Goal: Navigation & Orientation: Find specific page/section

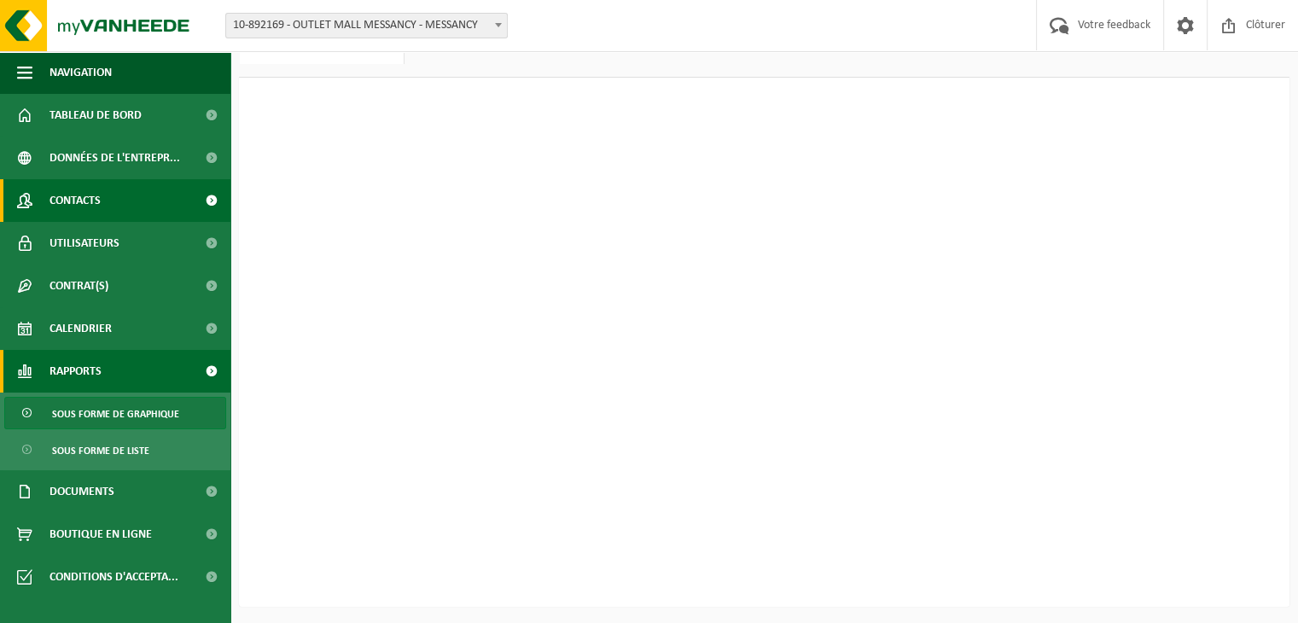
click at [85, 193] on span "Contacts" at bounding box center [75, 200] width 51 height 43
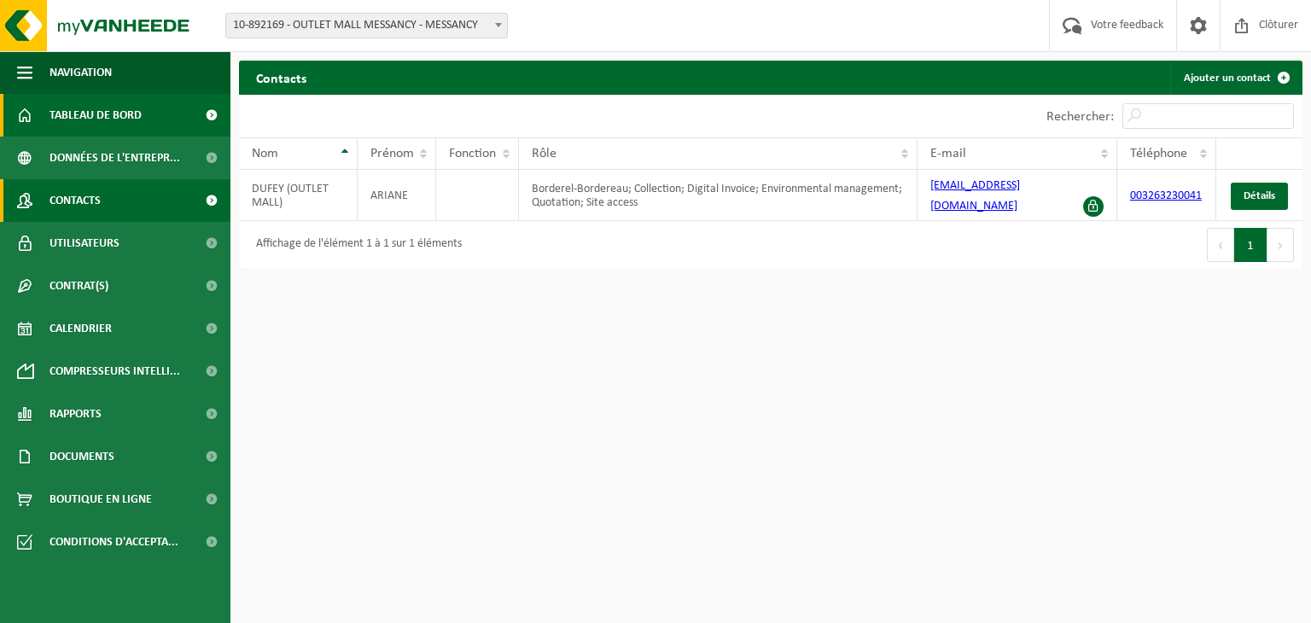
click at [114, 114] on span "Tableau de bord" at bounding box center [96, 115] width 92 height 43
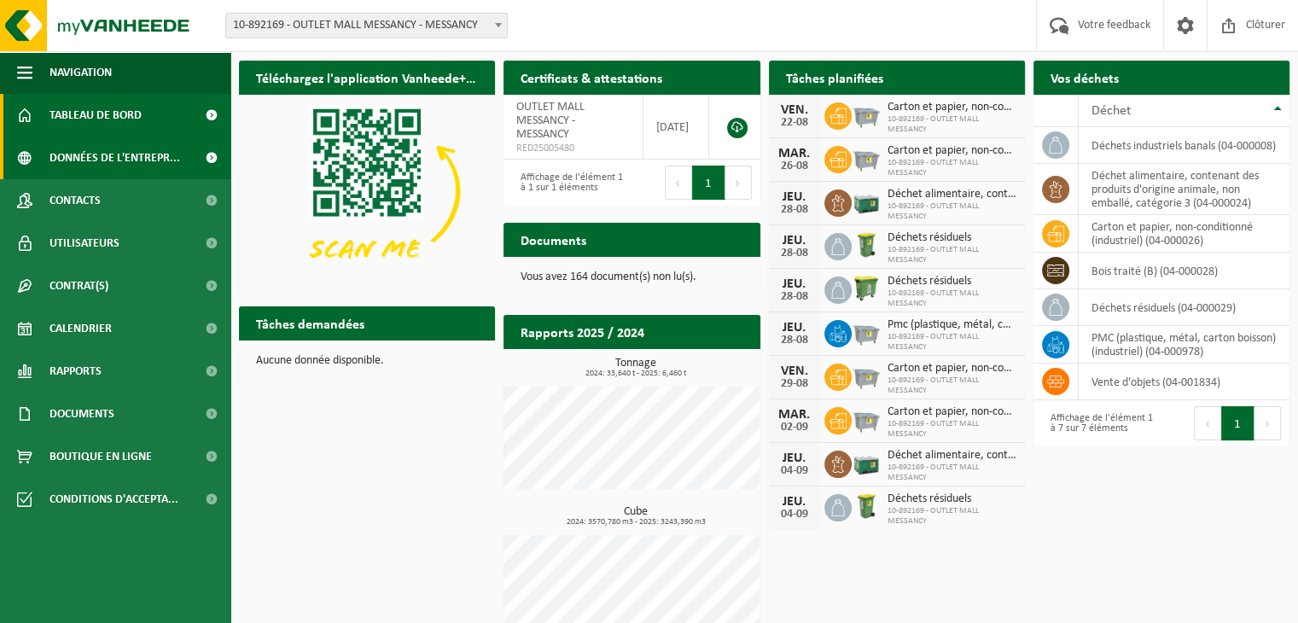
click at [104, 155] on span "Données de l'entrepr..." at bounding box center [115, 158] width 131 height 43
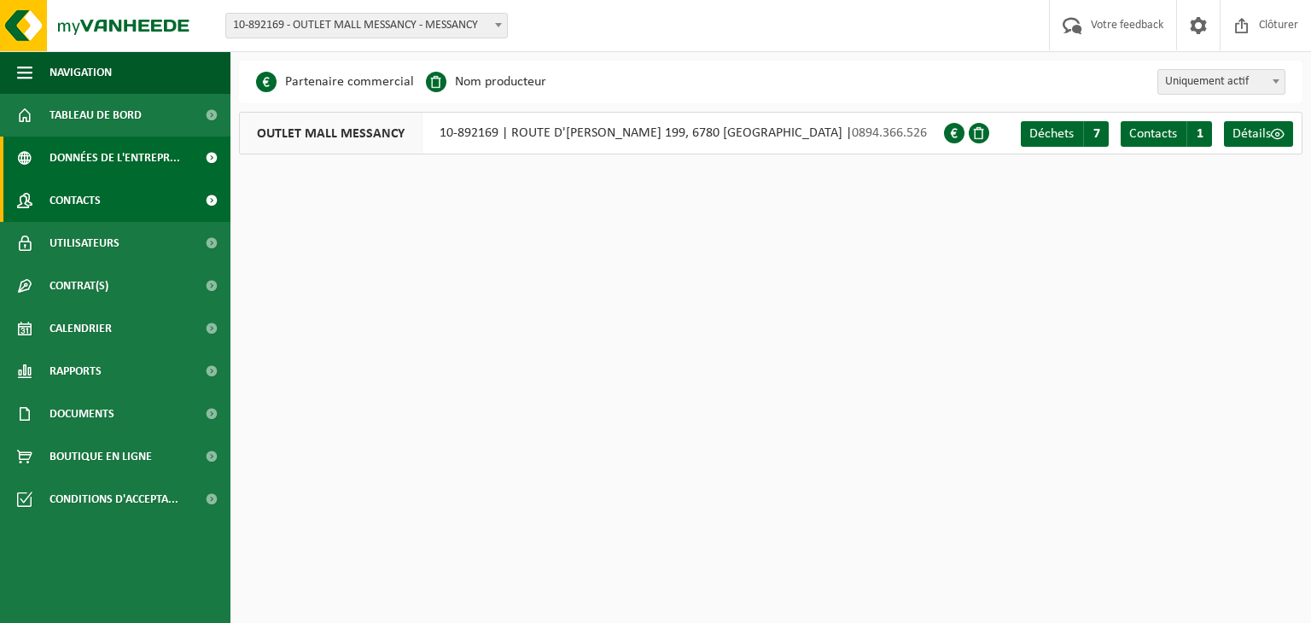
click at [93, 204] on span "Contacts" at bounding box center [75, 200] width 51 height 43
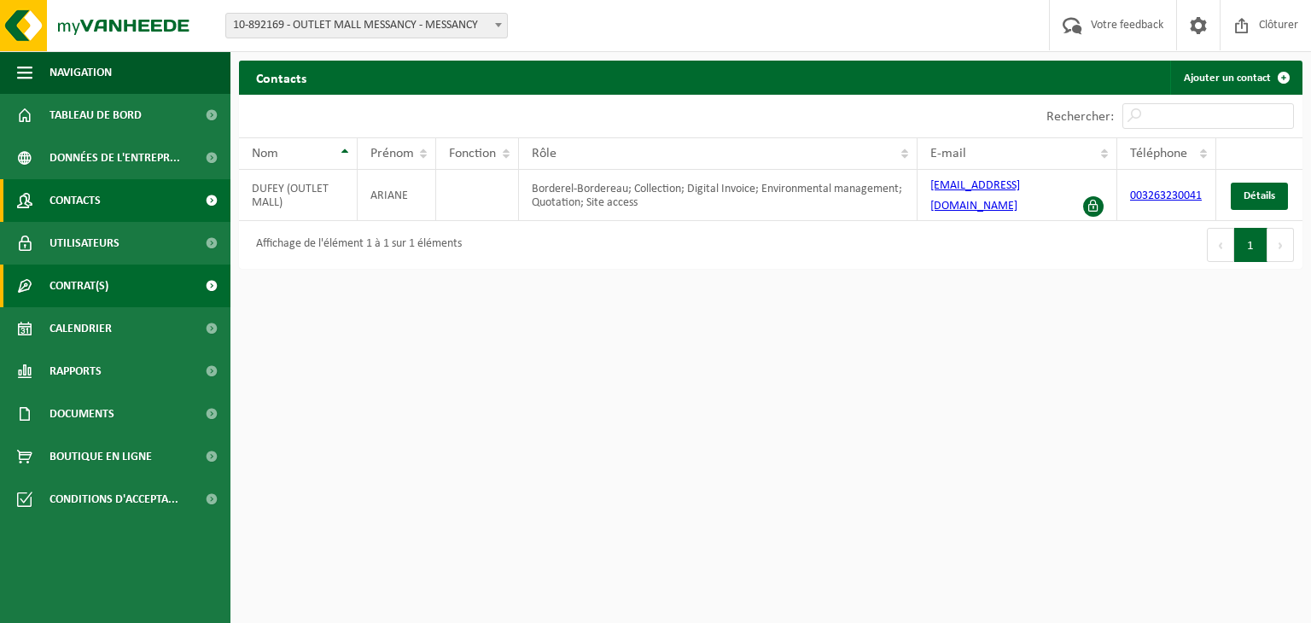
click at [66, 289] on span "Contrat(s)" at bounding box center [79, 286] width 59 height 43
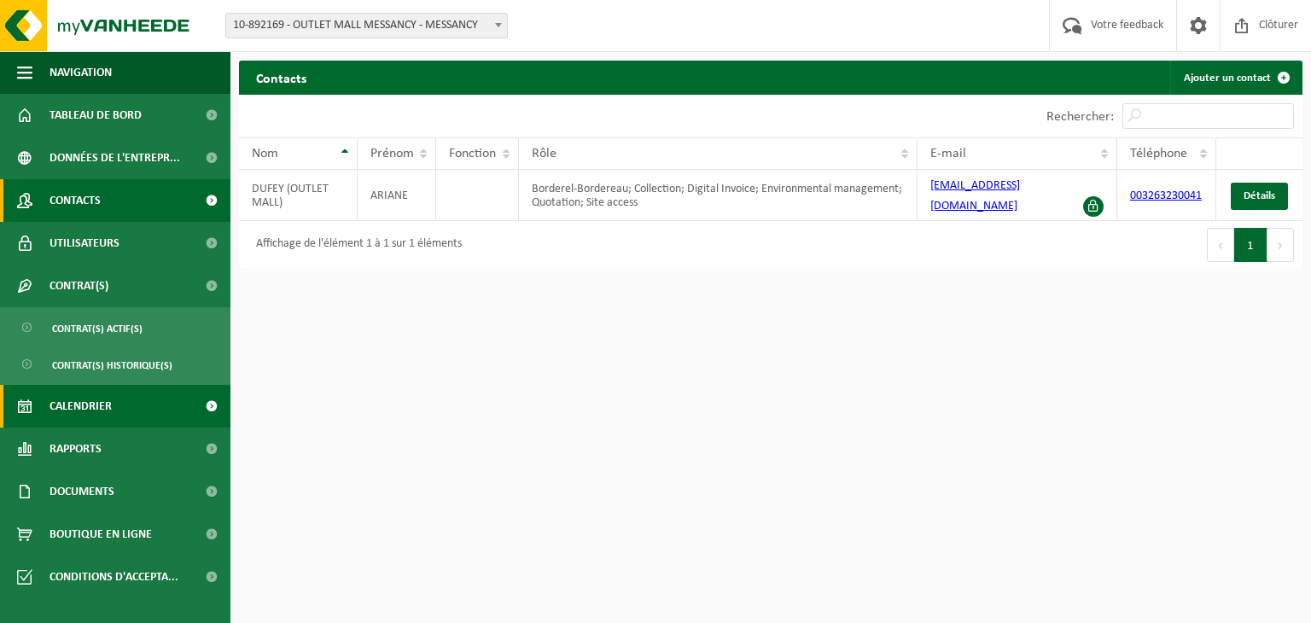
click at [76, 405] on span "Calendrier" at bounding box center [81, 406] width 62 height 43
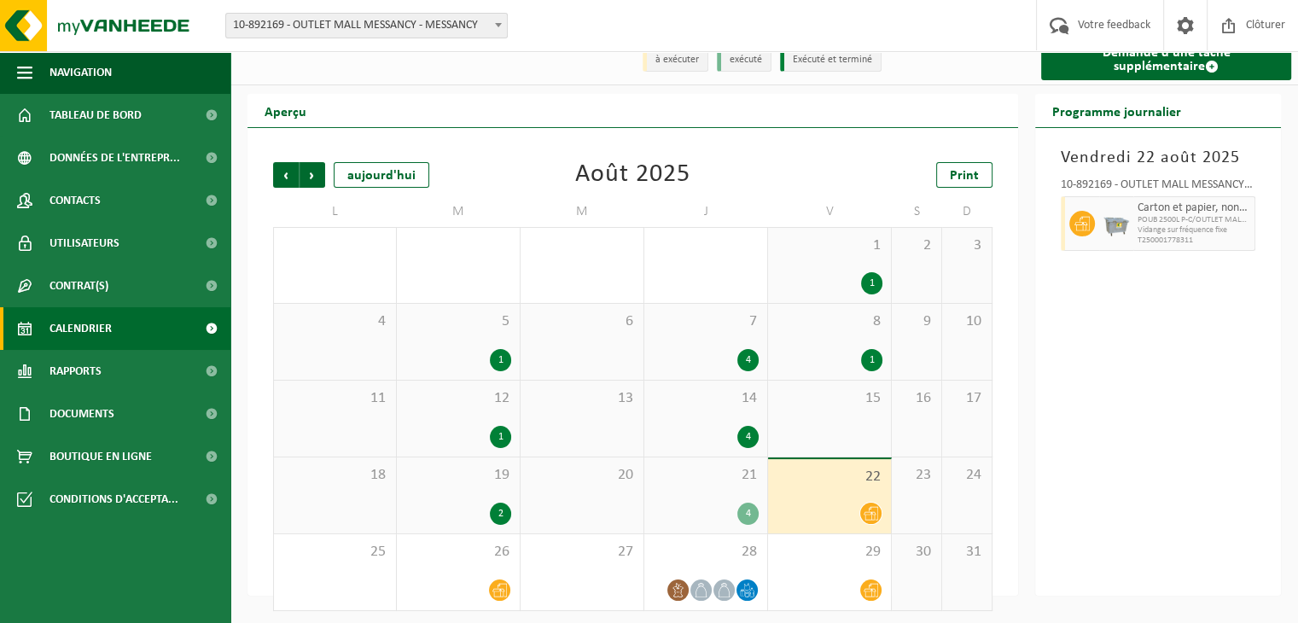
scroll to position [24, 0]
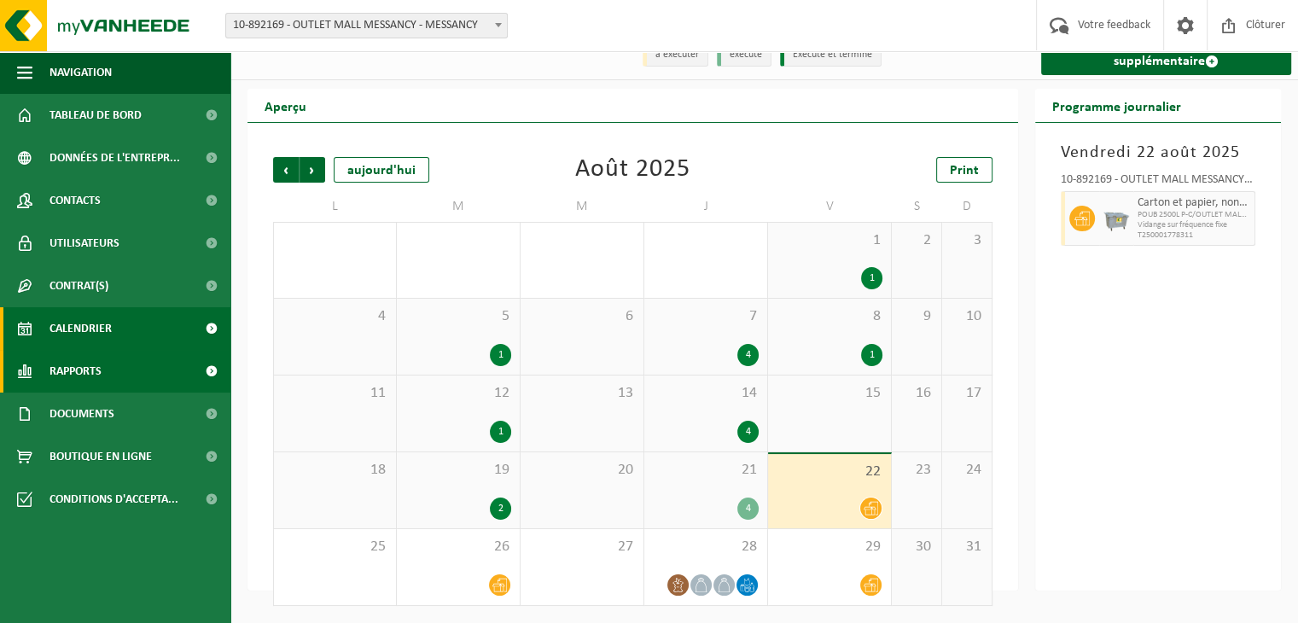
click at [86, 366] on span "Rapports" at bounding box center [76, 371] width 52 height 43
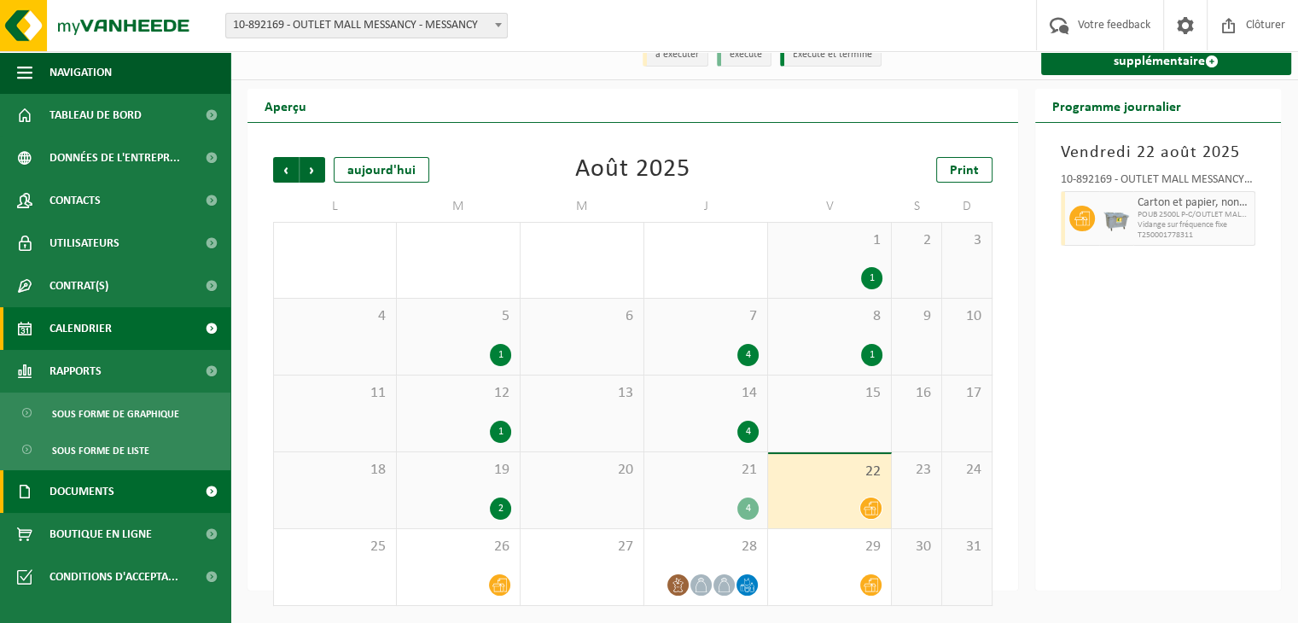
click at [103, 496] on span "Documents" at bounding box center [82, 491] width 65 height 43
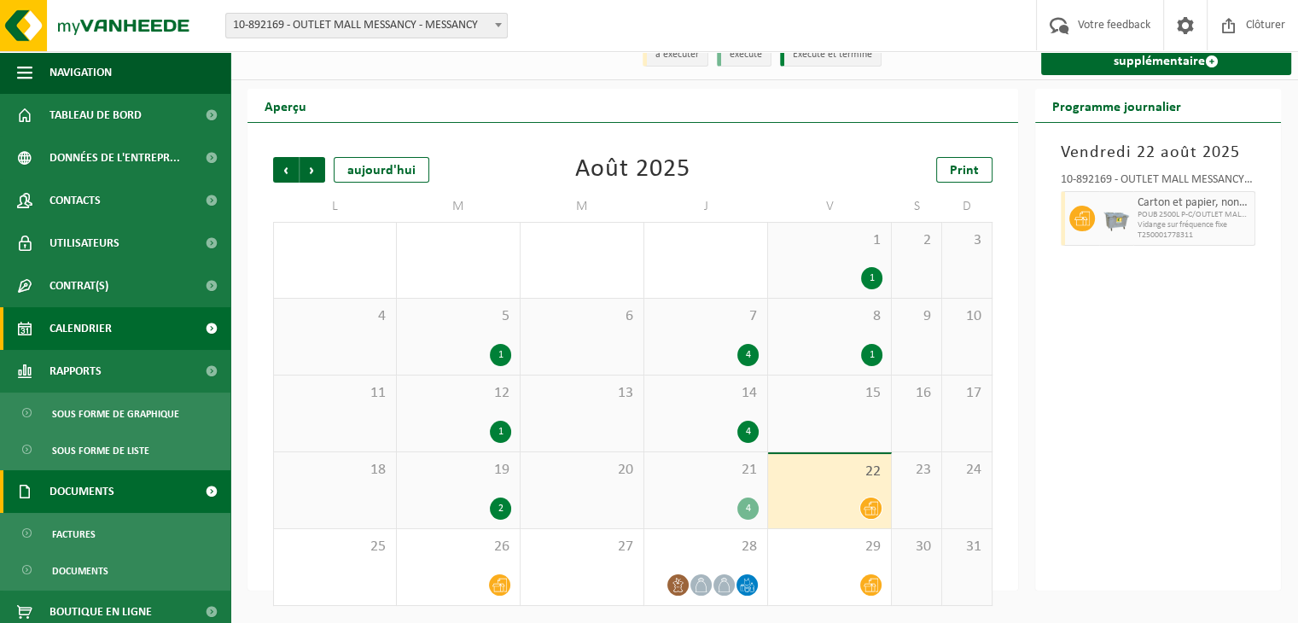
click at [103, 496] on span "Documents" at bounding box center [82, 491] width 65 height 43
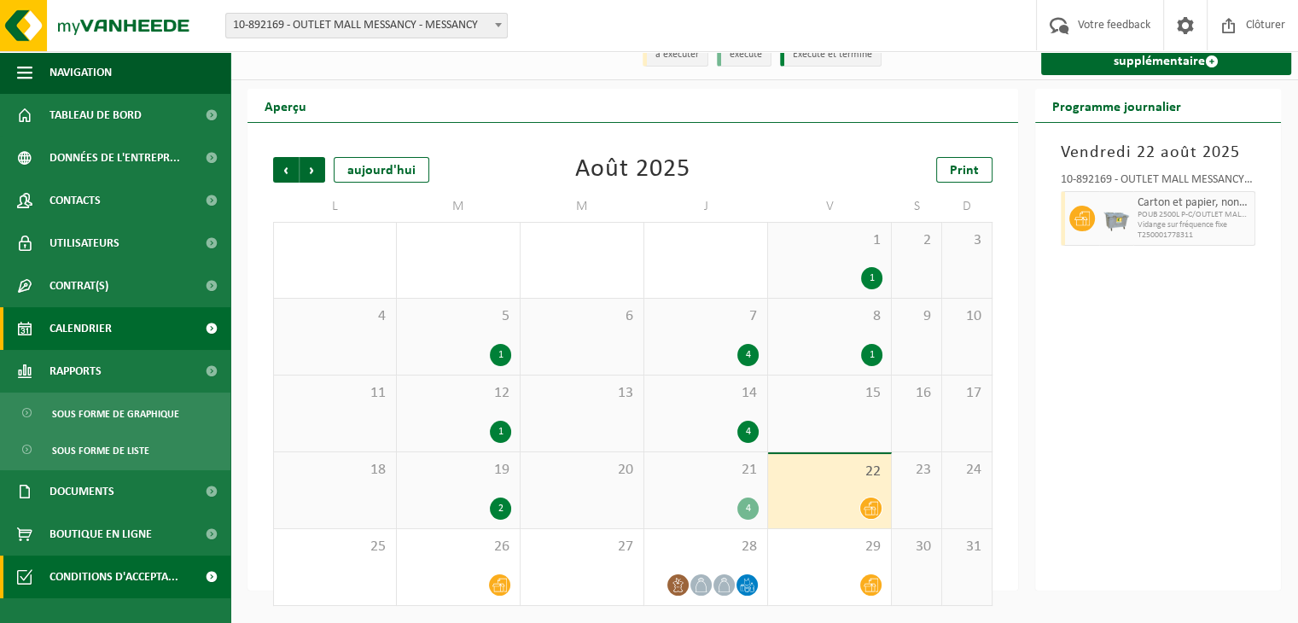
click at [89, 571] on span "Conditions d'accepta..." at bounding box center [114, 577] width 129 height 43
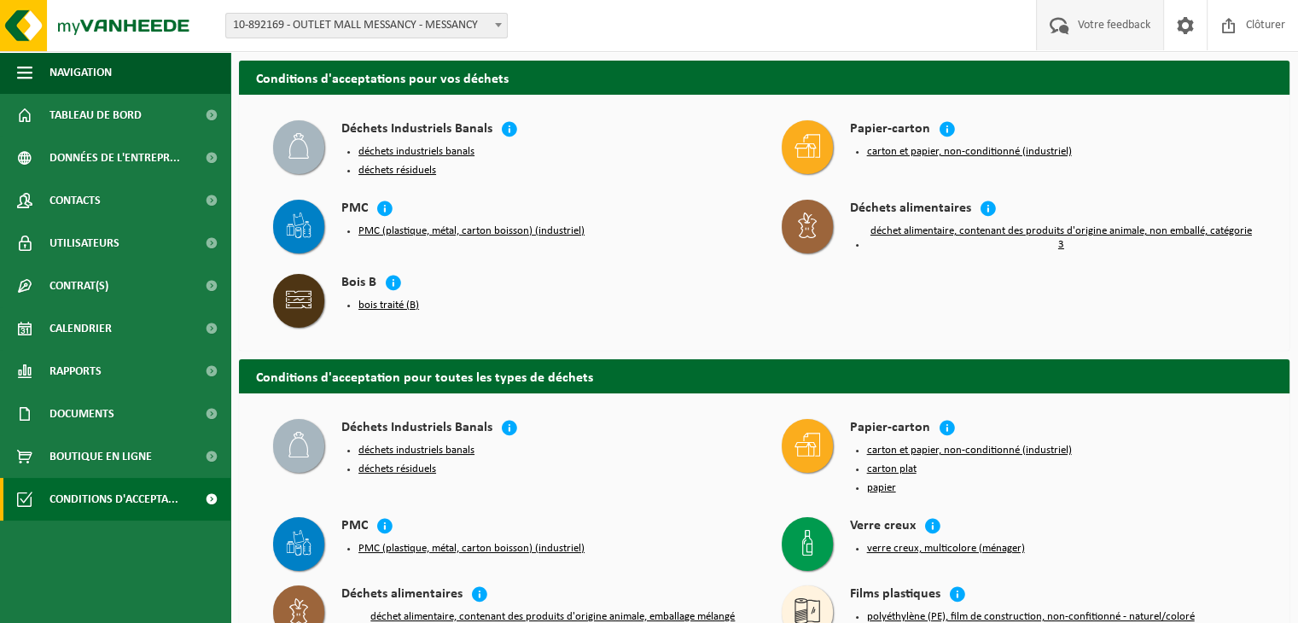
click at [1093, 25] on span "Votre feedback" at bounding box center [1114, 25] width 81 height 50
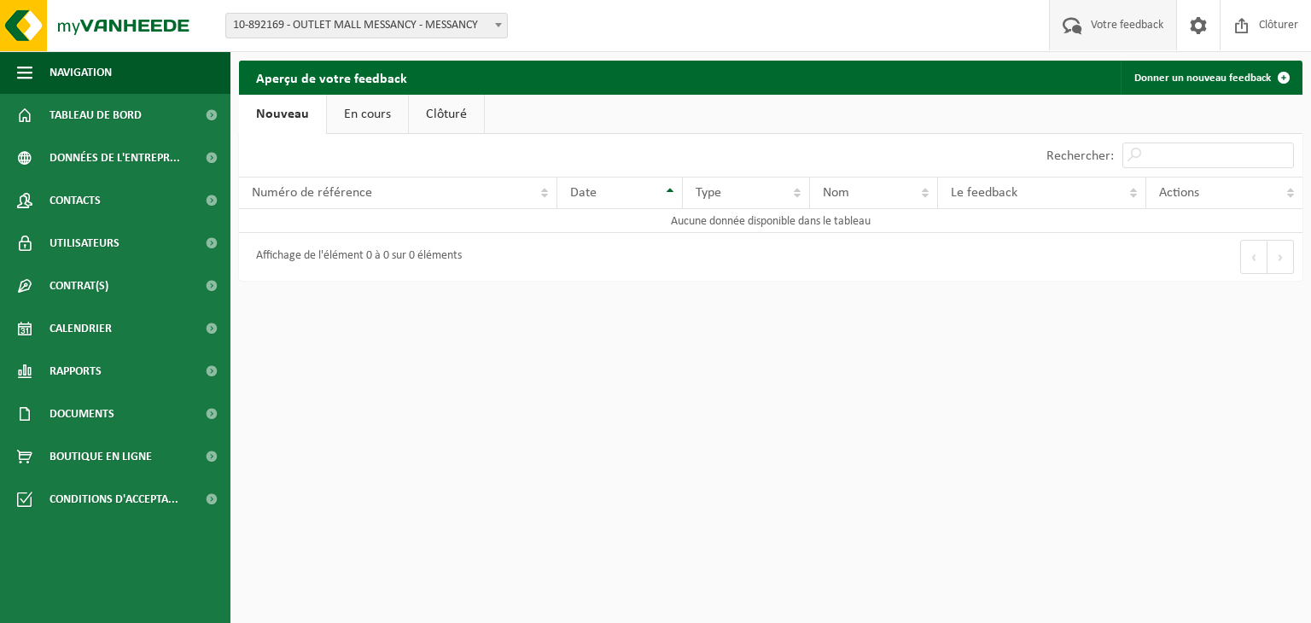
click at [376, 117] on link "En cours" at bounding box center [367, 114] width 81 height 39
click at [458, 114] on link "Clôturé" at bounding box center [444, 114] width 75 height 39
click at [274, 132] on link "Nouveau" at bounding box center [280, 114] width 83 height 39
click at [282, 117] on link "Nouveau" at bounding box center [282, 114] width 87 height 39
click at [61, 79] on span "Navigation" at bounding box center [81, 72] width 62 height 43
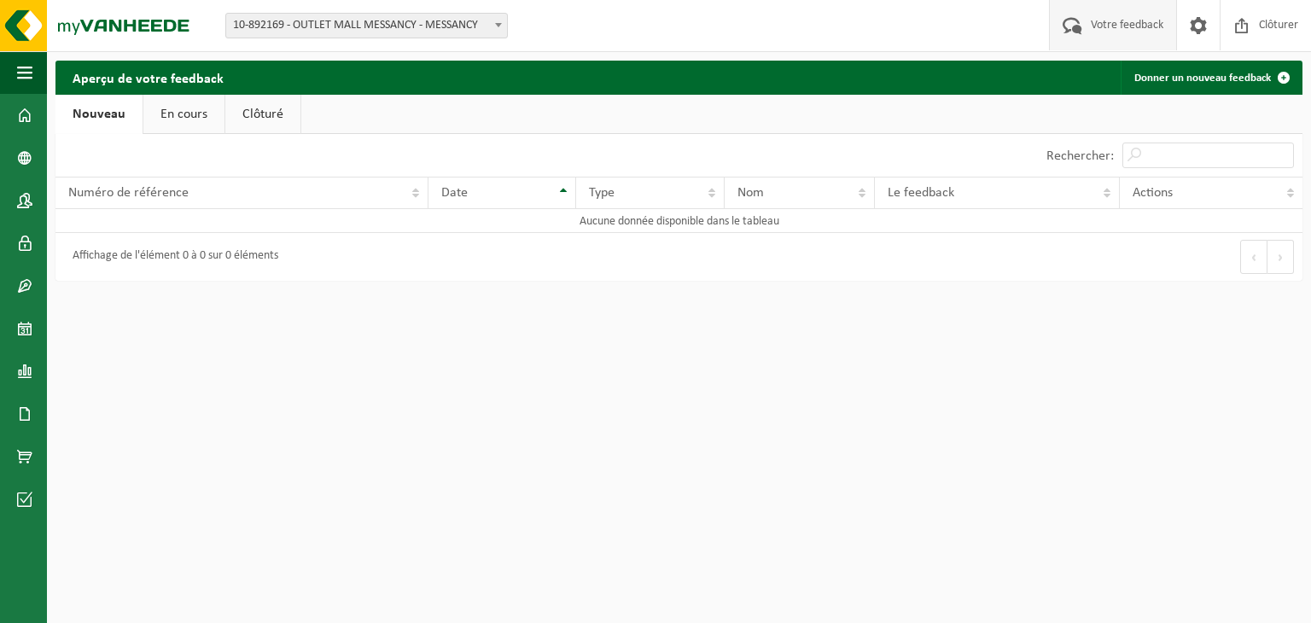
click at [50, 84] on div "Aperçu de votre feedback Donner un nouveau feedback Patientez Le téléchargement…" at bounding box center [679, 175] width 1264 height 229
click at [27, 72] on span "button" at bounding box center [24, 72] width 15 height 43
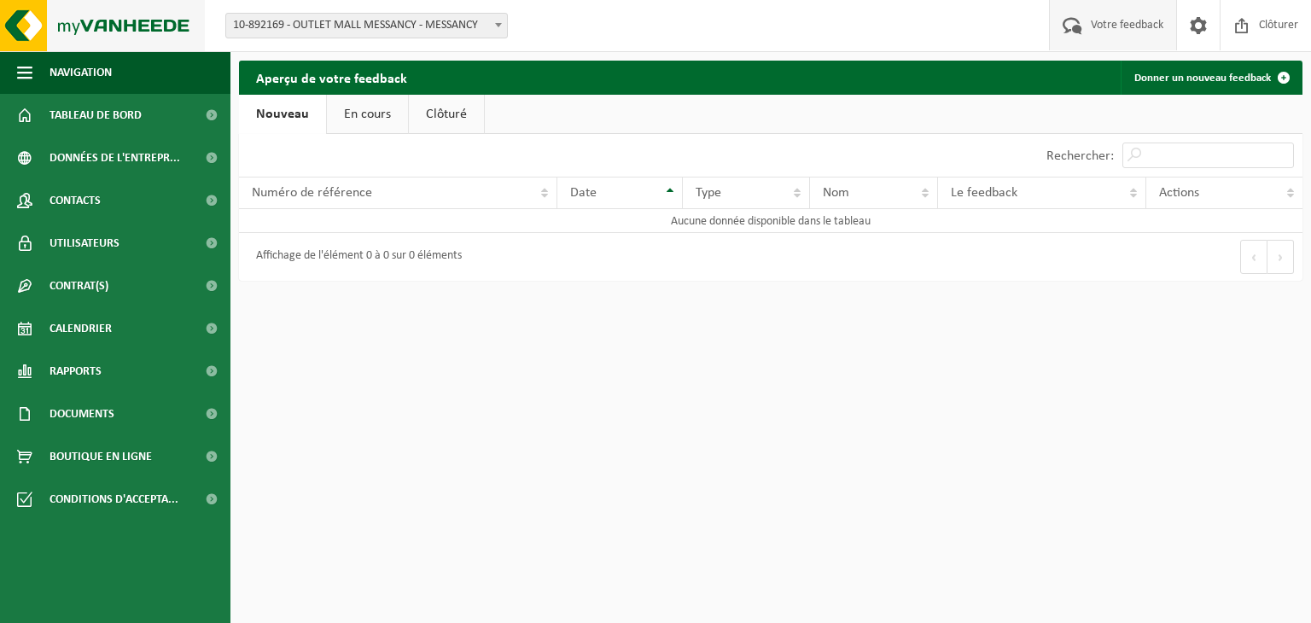
click at [88, 21] on img at bounding box center [102, 25] width 205 height 51
